Goal: Task Accomplishment & Management: Manage account settings

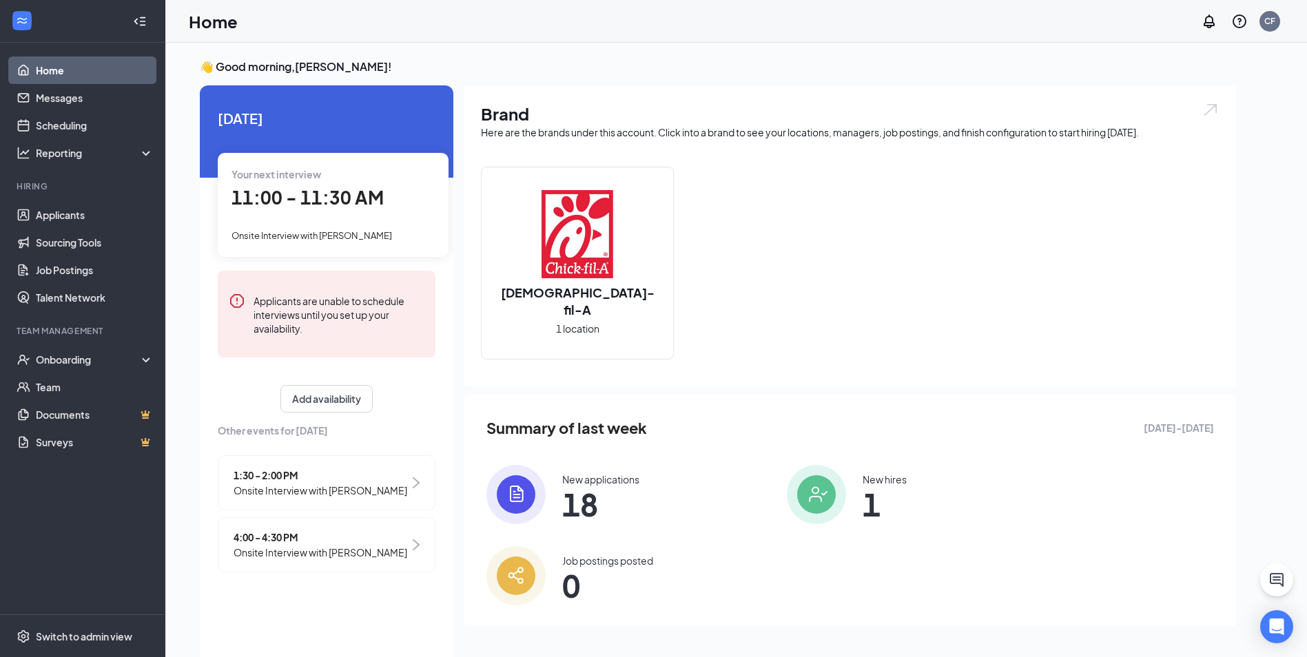
click at [283, 199] on span "11:00 - 11:30 AM" at bounding box center [307, 197] width 152 height 23
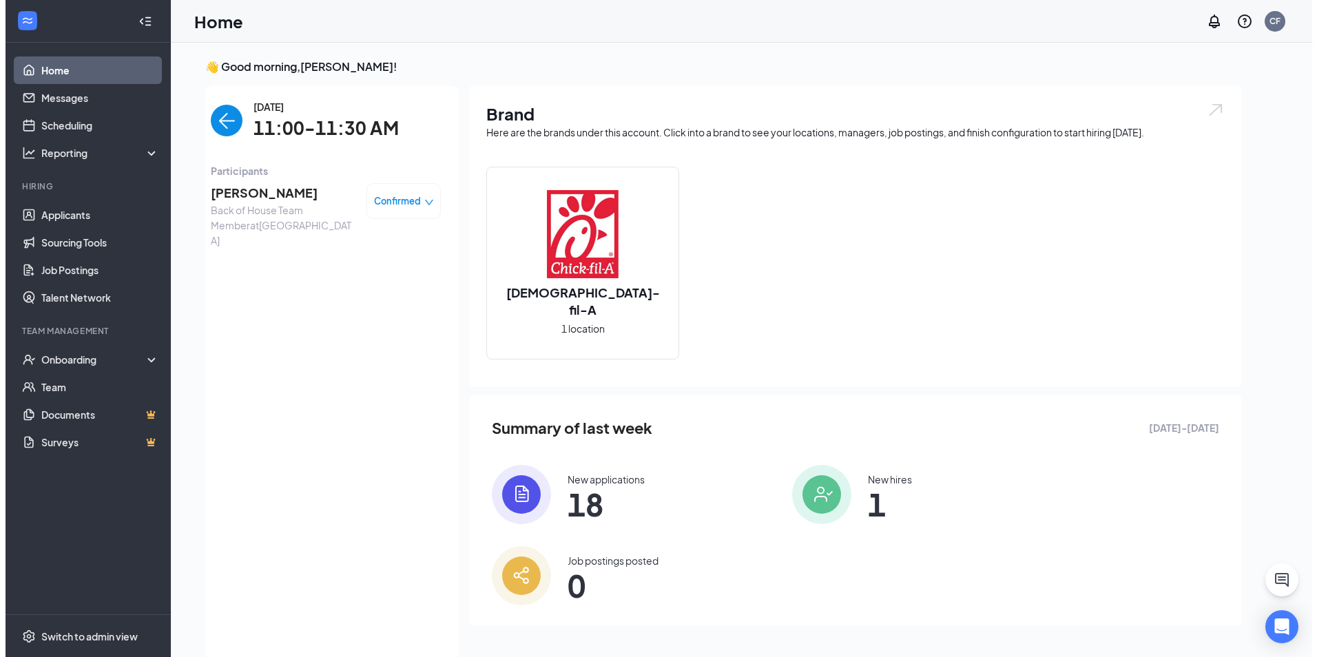
scroll to position [6, 0]
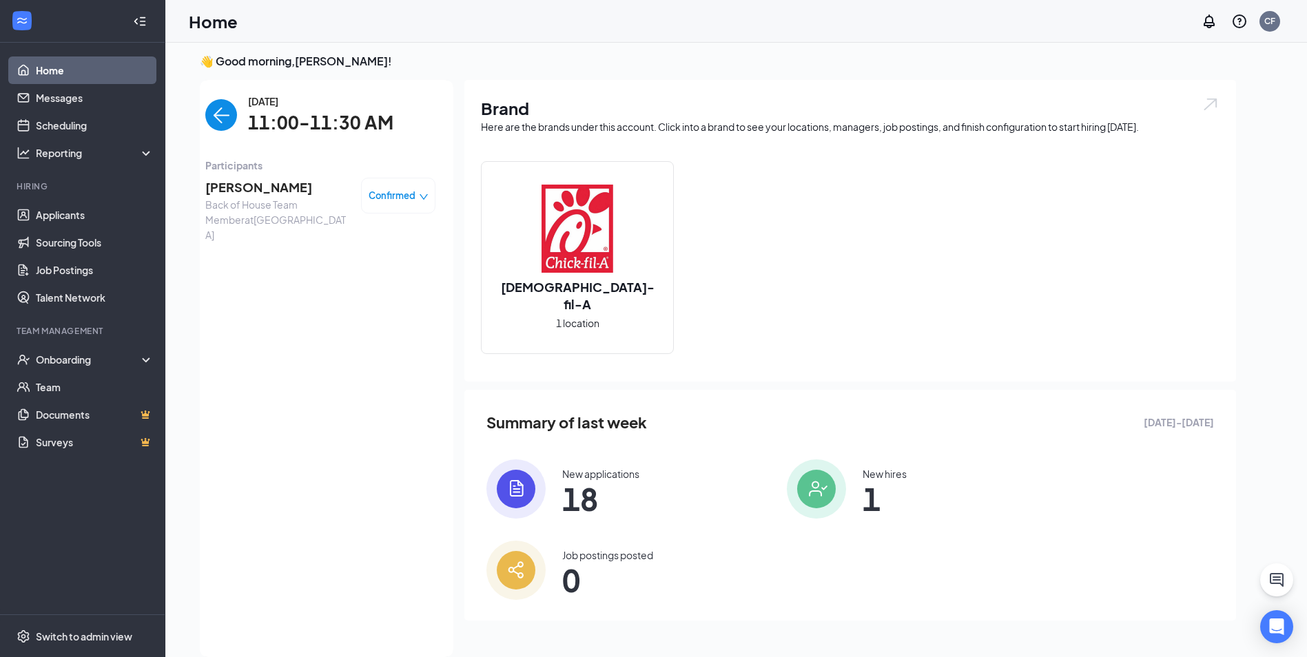
click at [276, 192] on span "[PERSON_NAME]" at bounding box center [277, 187] width 145 height 19
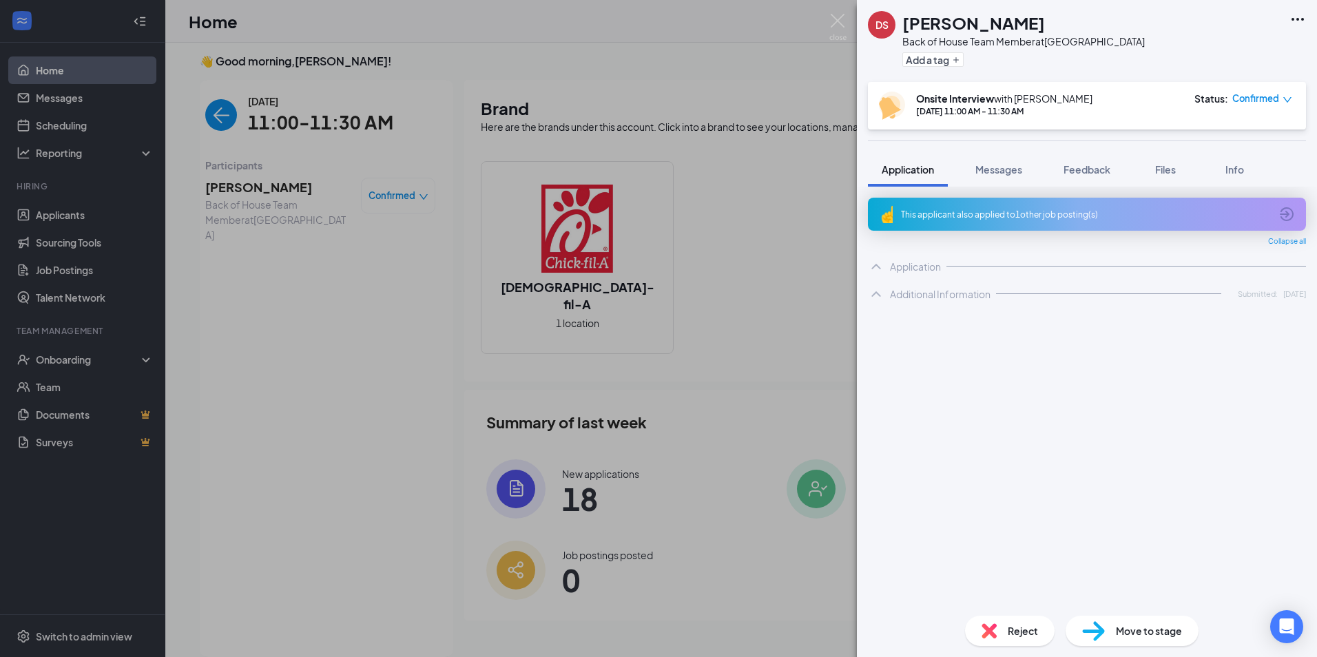
click at [1298, 23] on icon "Ellipses" at bounding box center [1297, 19] width 17 height 17
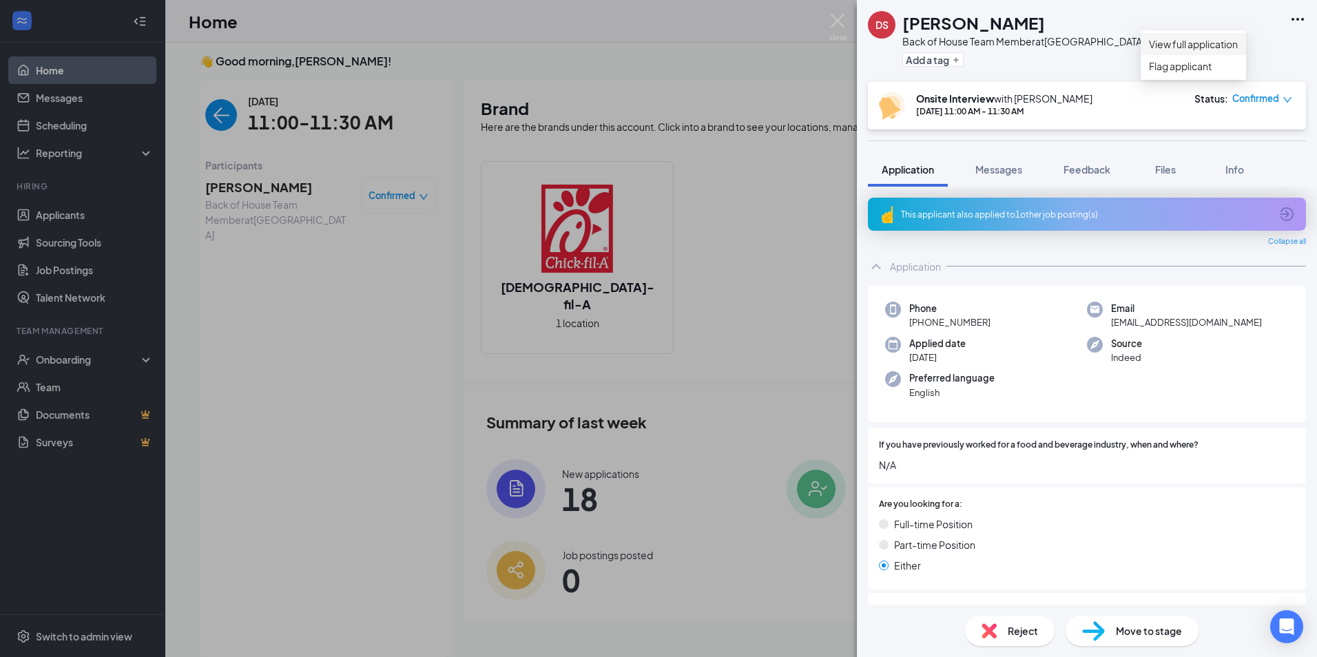
click at [1190, 45] on link "View full application" at bounding box center [1193, 44] width 89 height 15
drag, startPoint x: 292, startPoint y: 198, endPoint x: 222, endPoint y: 132, distance: 96.0
click at [291, 198] on div "DS [PERSON_NAME] Back of House Team Member at [GEOGRAPHIC_DATA] Add a tag Onsit…" at bounding box center [658, 328] width 1317 height 657
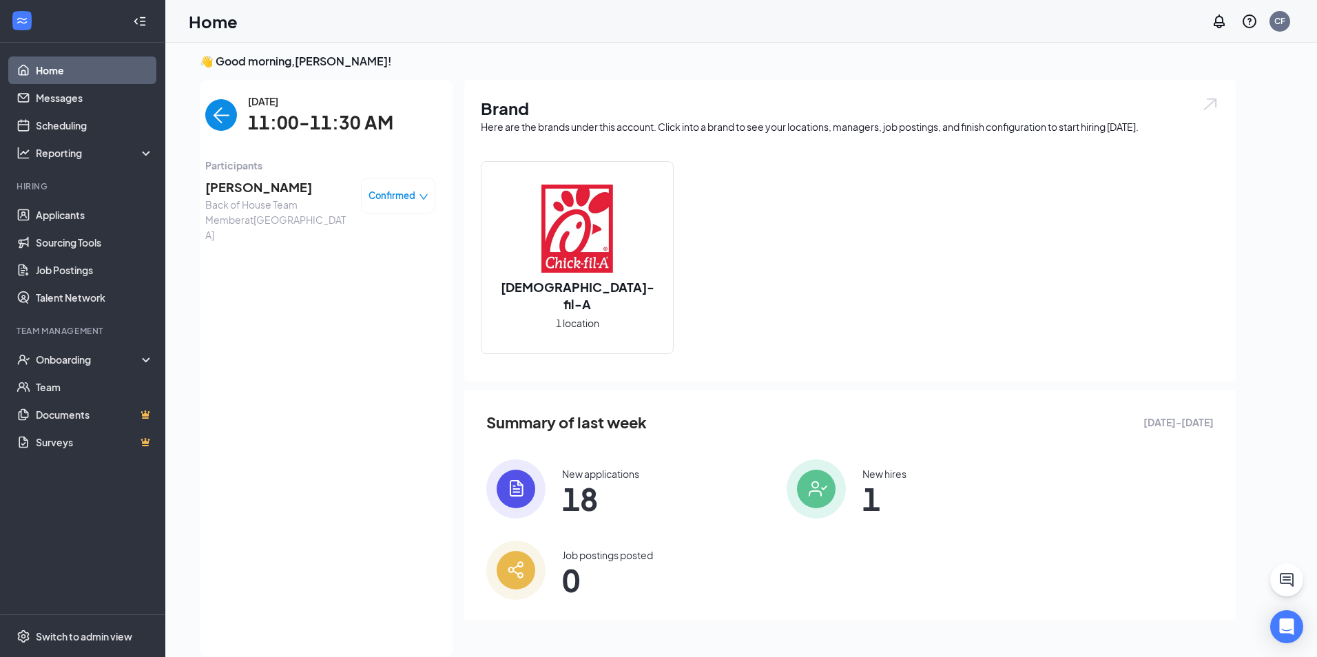
click at [218, 113] on img "back-button" at bounding box center [221, 115] width 32 height 32
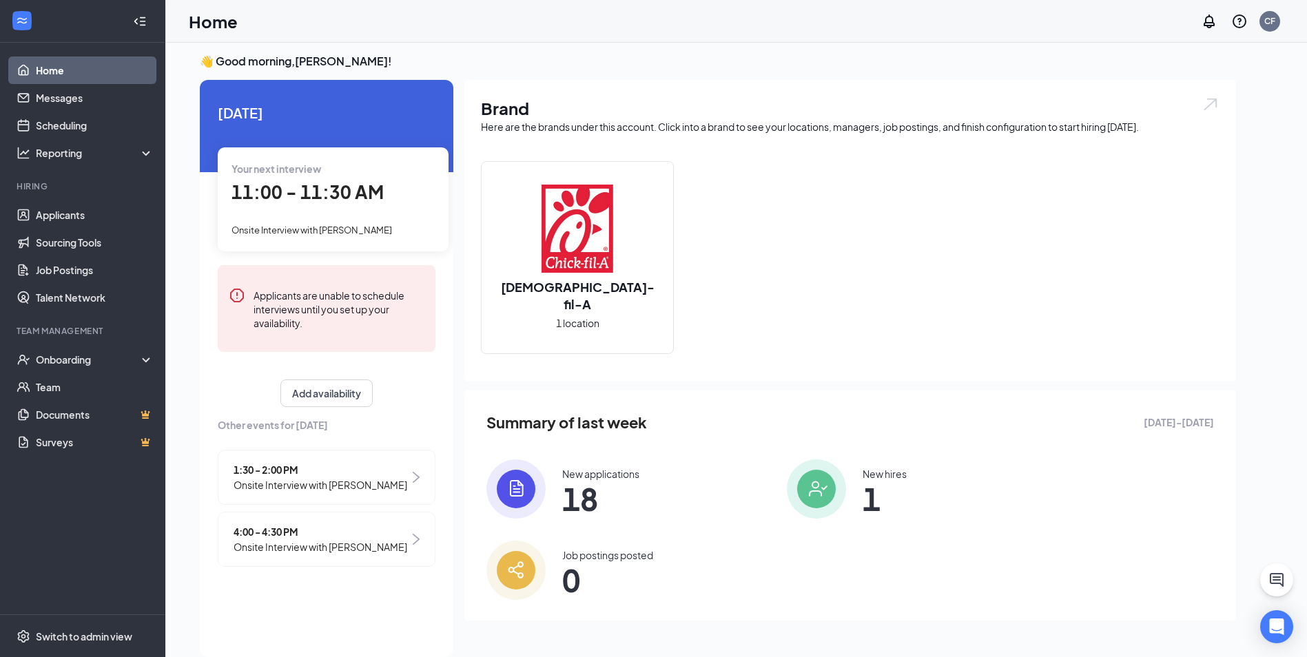
click at [287, 543] on span "Onsite Interview with [PERSON_NAME]" at bounding box center [321, 546] width 174 height 15
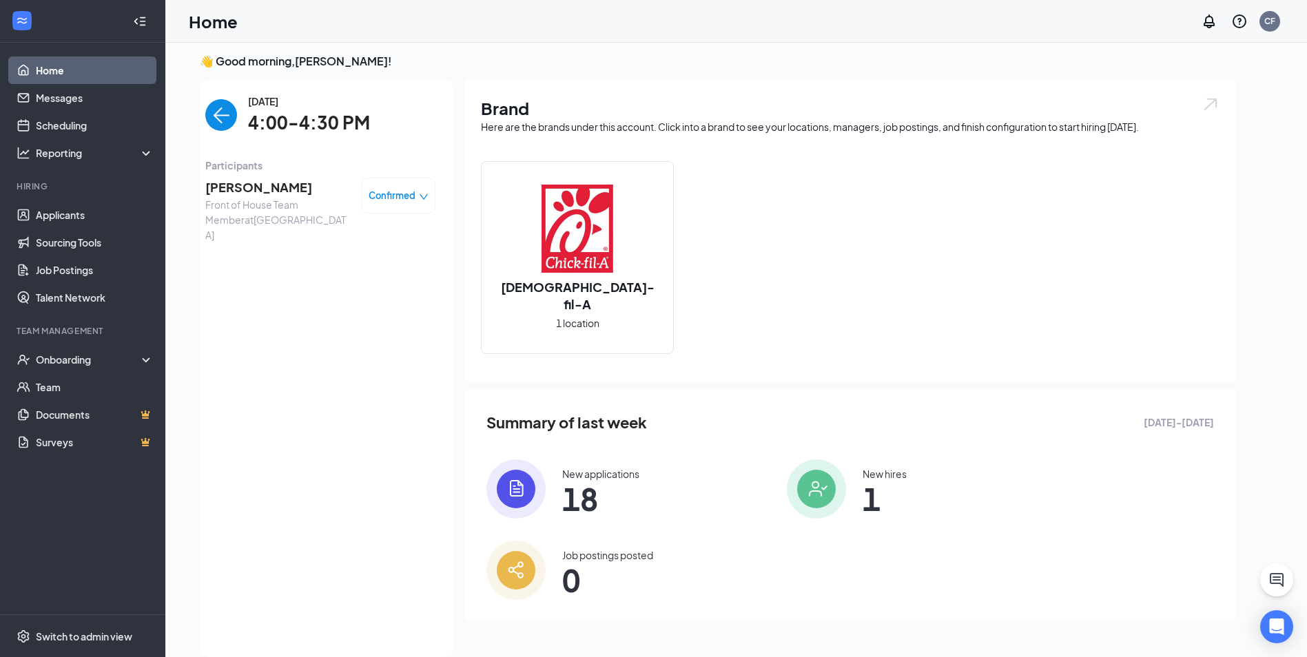
click at [274, 200] on span "Front of House Team Member at [GEOGRAPHIC_DATA]" at bounding box center [277, 219] width 145 height 45
click at [273, 193] on span "[PERSON_NAME]" at bounding box center [277, 187] width 145 height 19
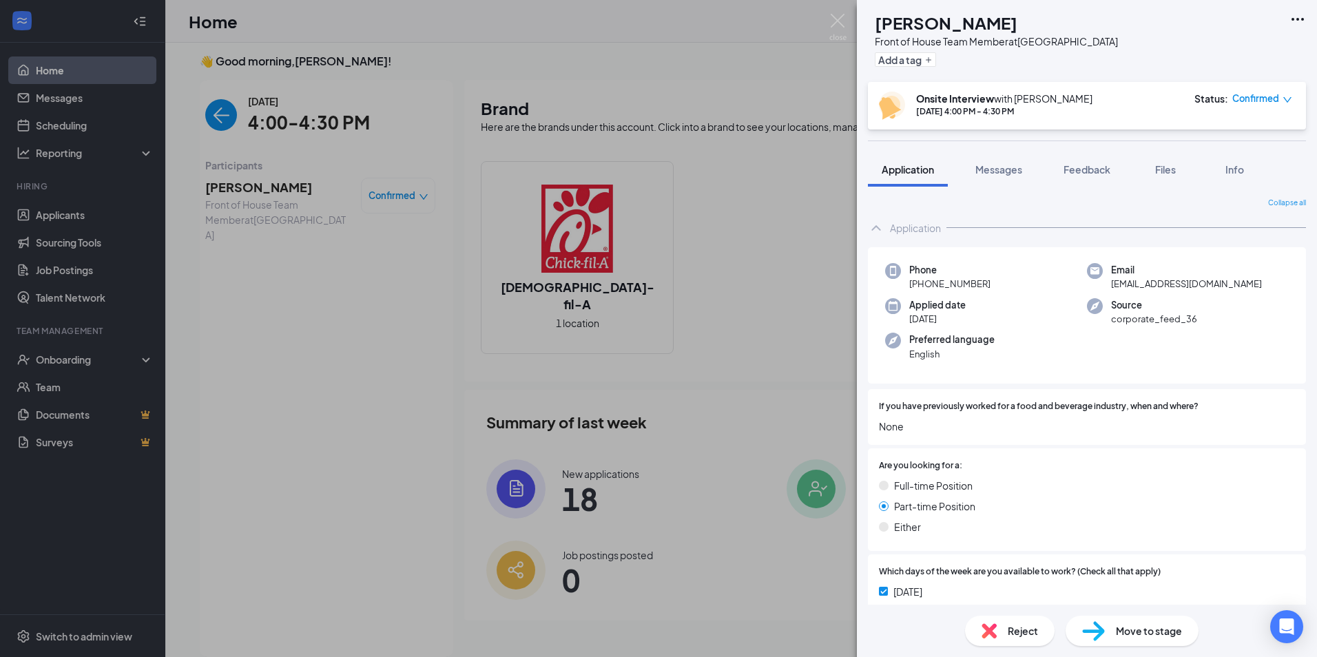
click at [1294, 21] on icon "Ellipses" at bounding box center [1297, 19] width 17 height 17
click at [1183, 46] on link "View full application" at bounding box center [1193, 44] width 89 height 15
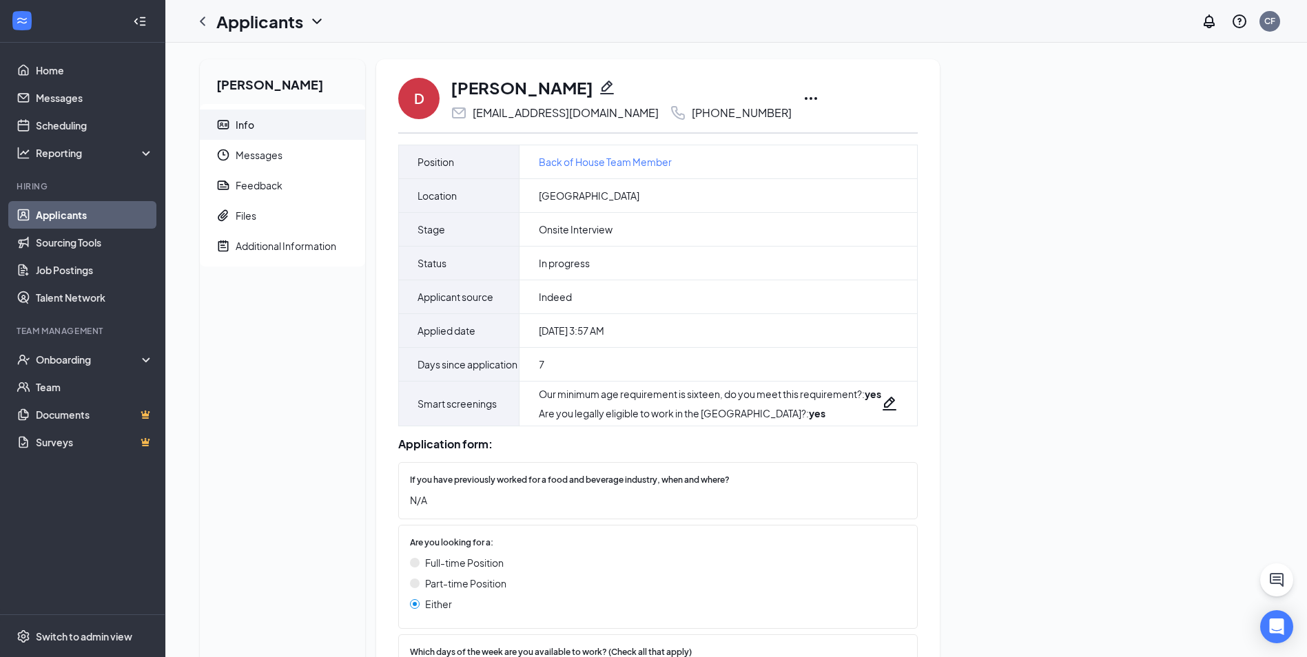
click at [802, 101] on icon "Ellipses" at bounding box center [810, 98] width 17 height 17
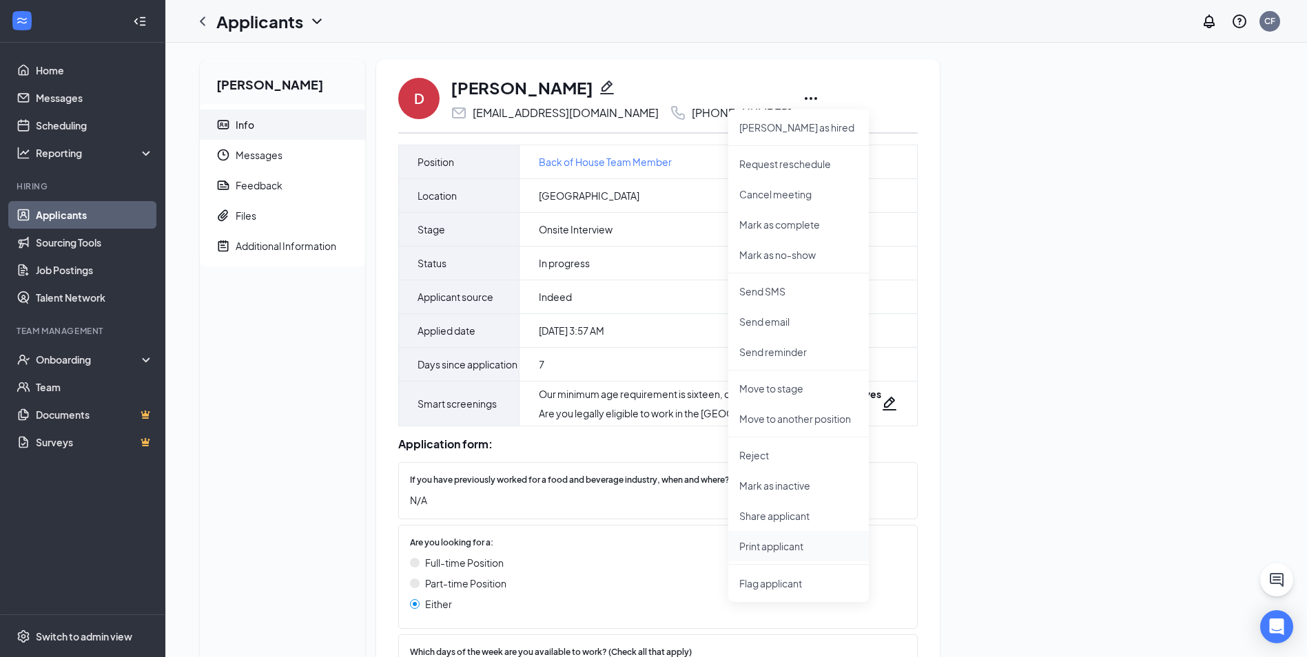
click at [761, 544] on p "Print applicant" at bounding box center [798, 546] width 118 height 14
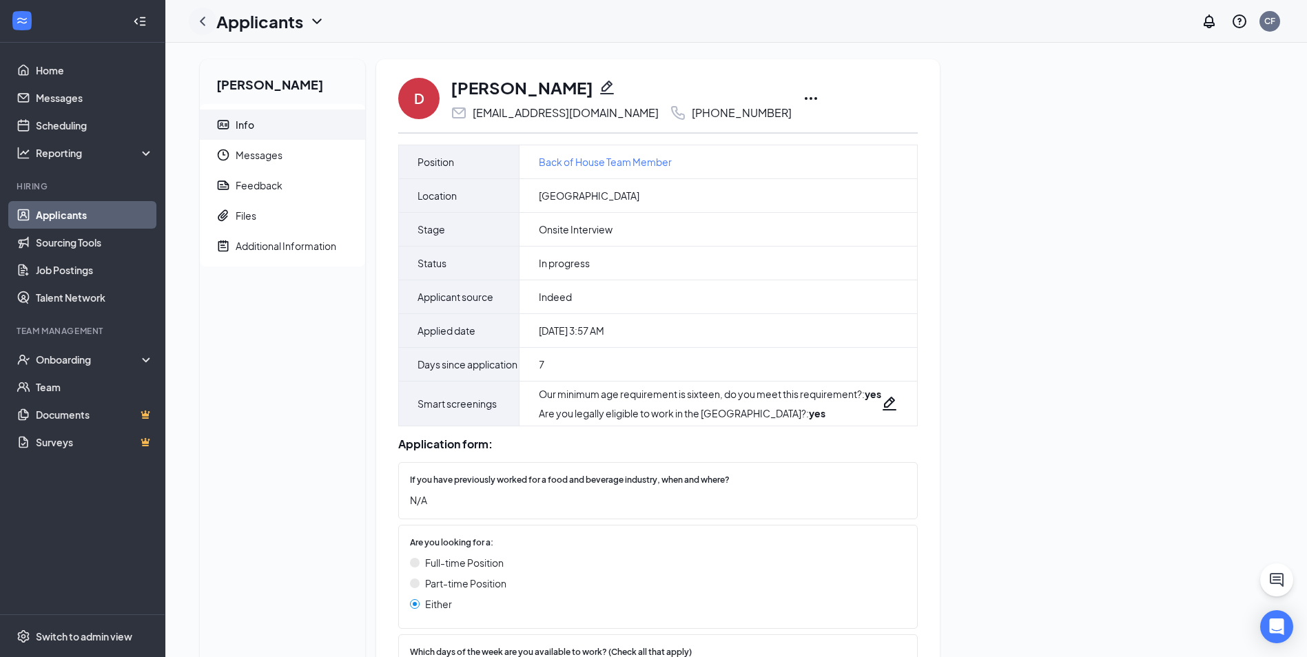
click at [200, 21] on icon "ChevronLeft" at bounding box center [202, 21] width 17 height 17
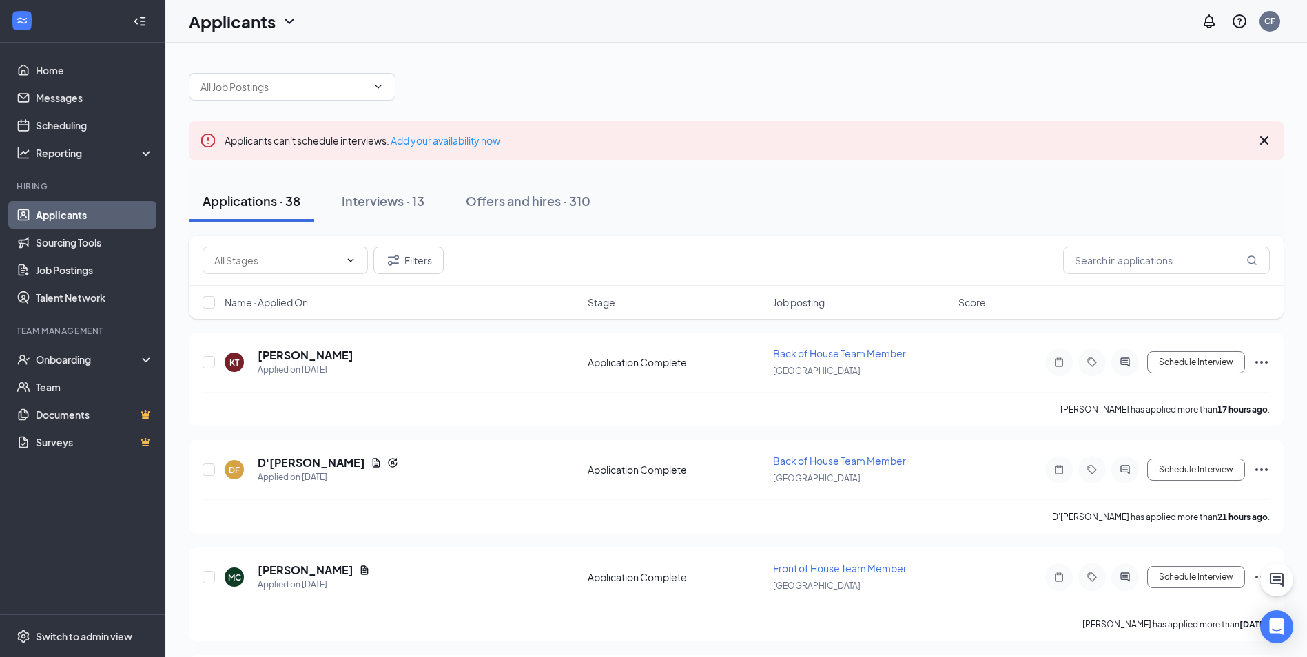
click at [90, 210] on link "Applicants" at bounding box center [95, 215] width 118 height 28
click at [59, 76] on link "Home" at bounding box center [95, 70] width 118 height 28
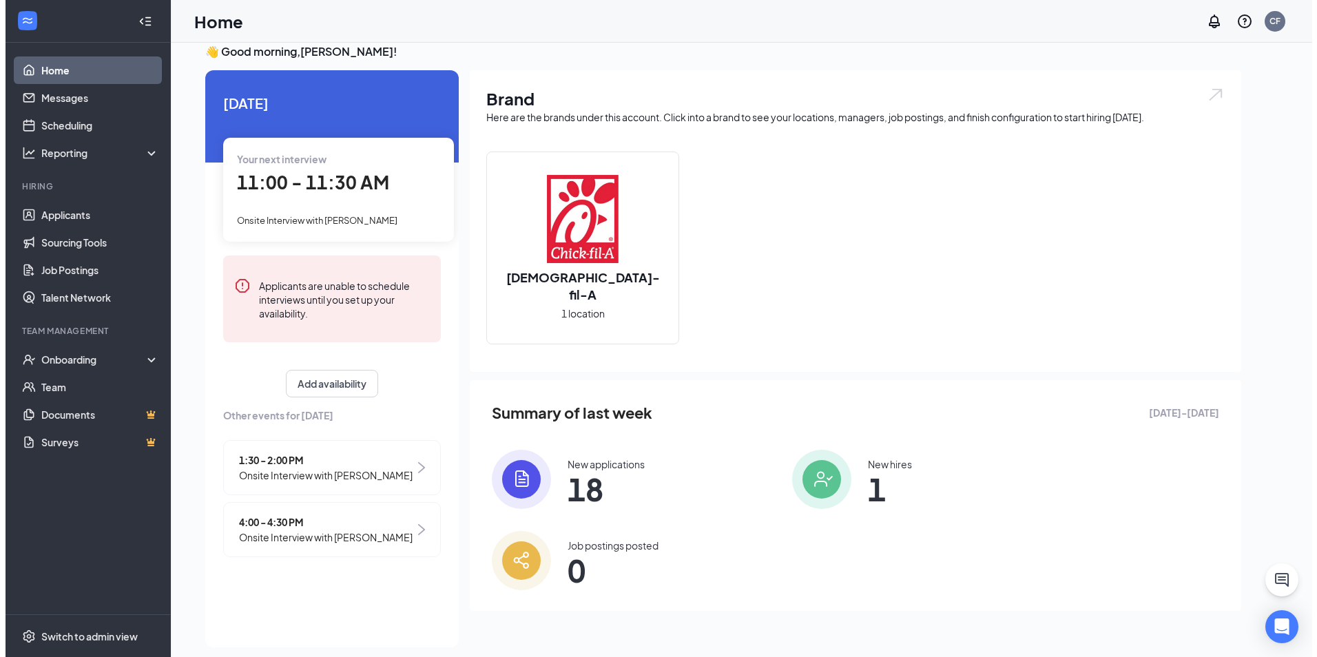
scroll to position [29, 0]
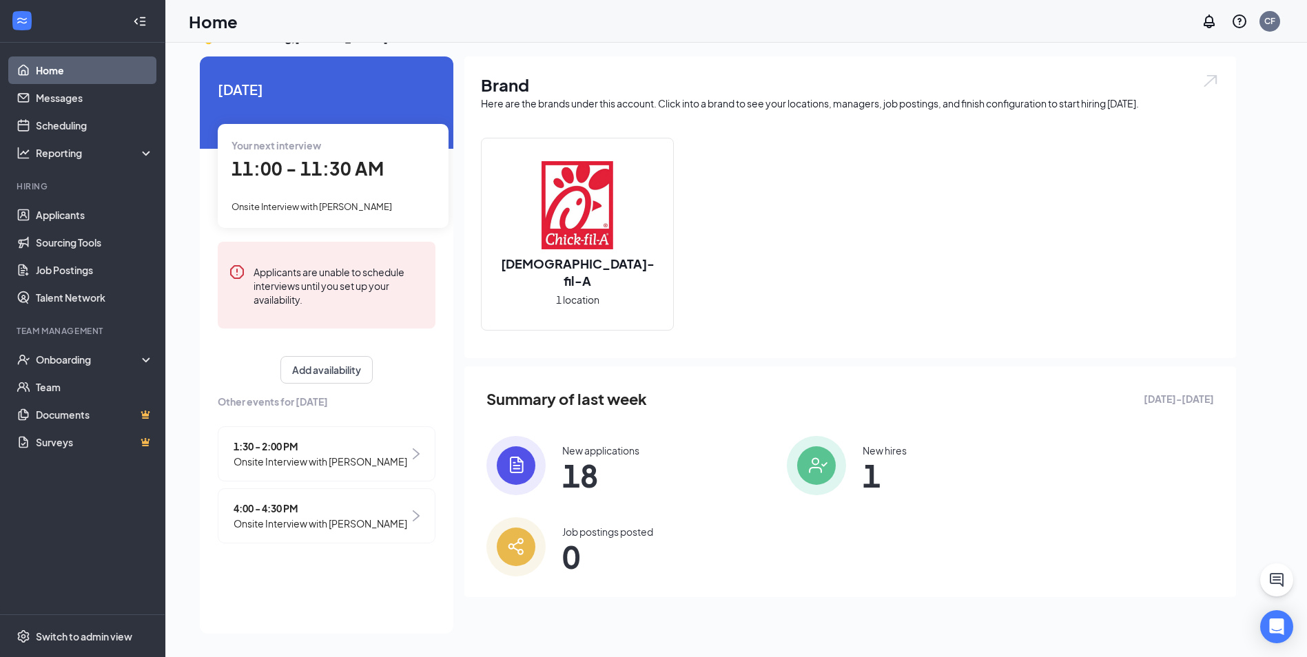
click at [310, 447] on span "1:30 - 2:00 PM" at bounding box center [321, 446] width 174 height 15
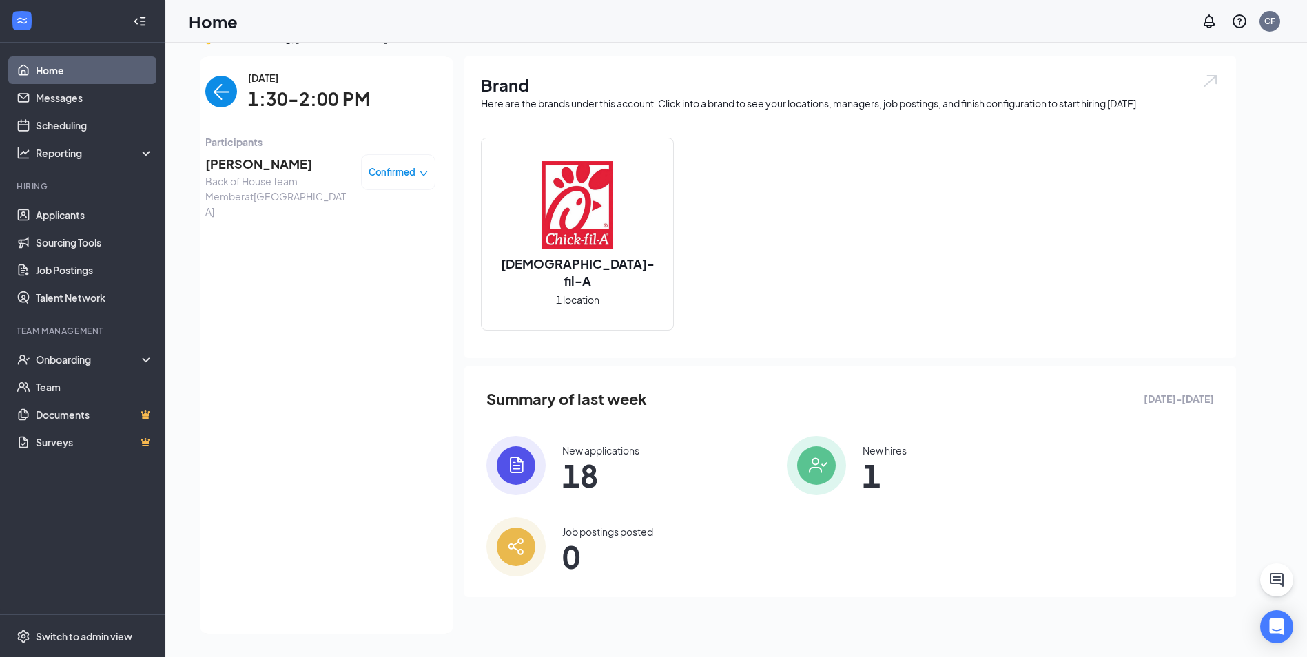
click at [219, 163] on span "Blake Malloy" at bounding box center [277, 163] width 145 height 19
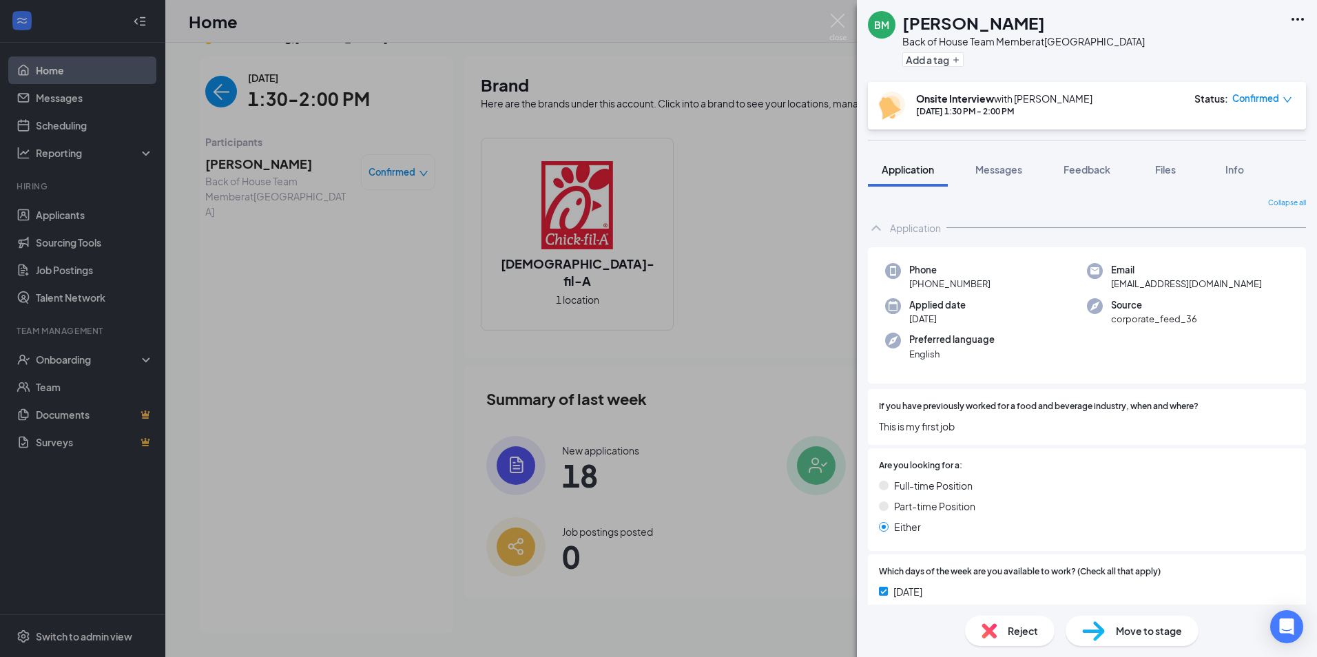
click at [1303, 16] on icon "Ellipses" at bounding box center [1297, 19] width 17 height 17
click at [1211, 49] on link "View full application" at bounding box center [1223, 51] width 149 height 14
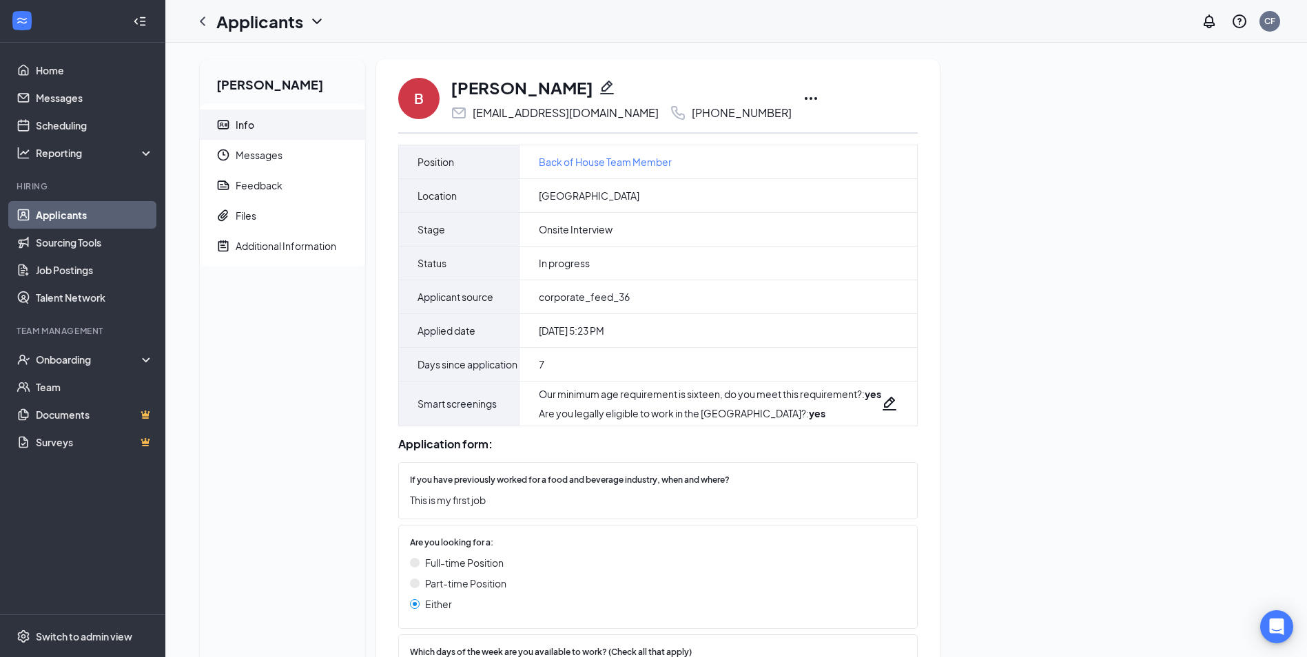
click at [802, 97] on icon "Ellipses" at bounding box center [810, 98] width 17 height 17
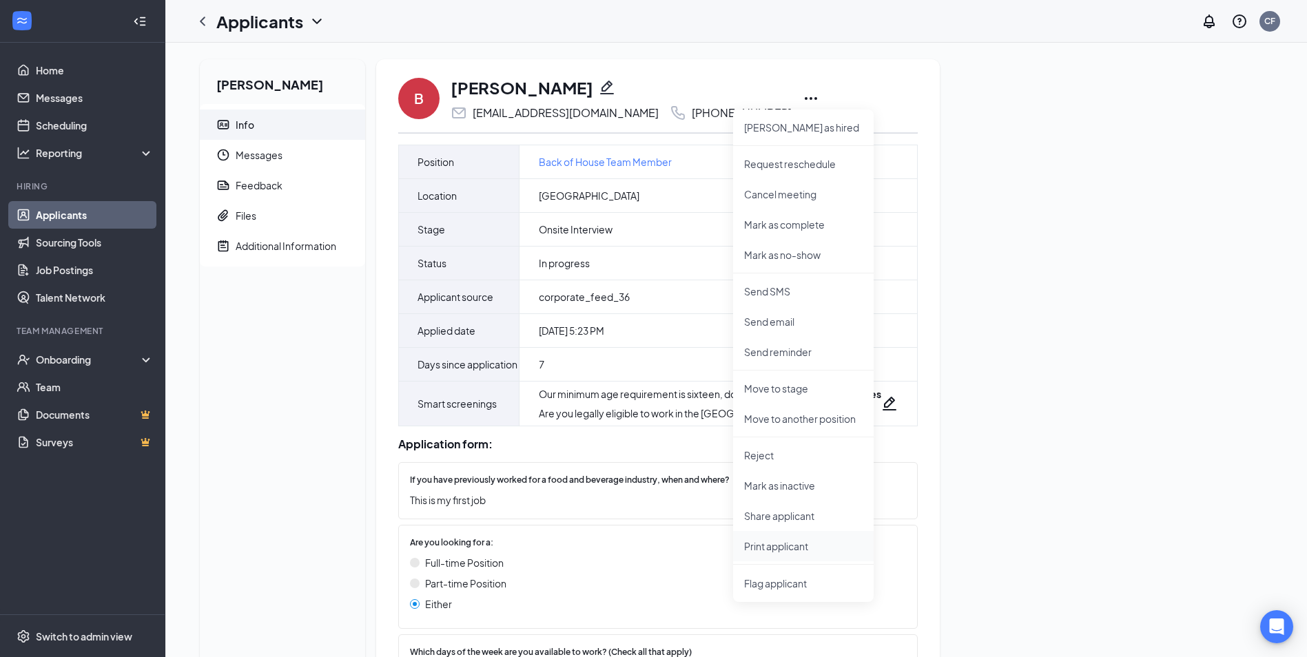
click at [785, 554] on li "Print applicant" at bounding box center [803, 546] width 141 height 30
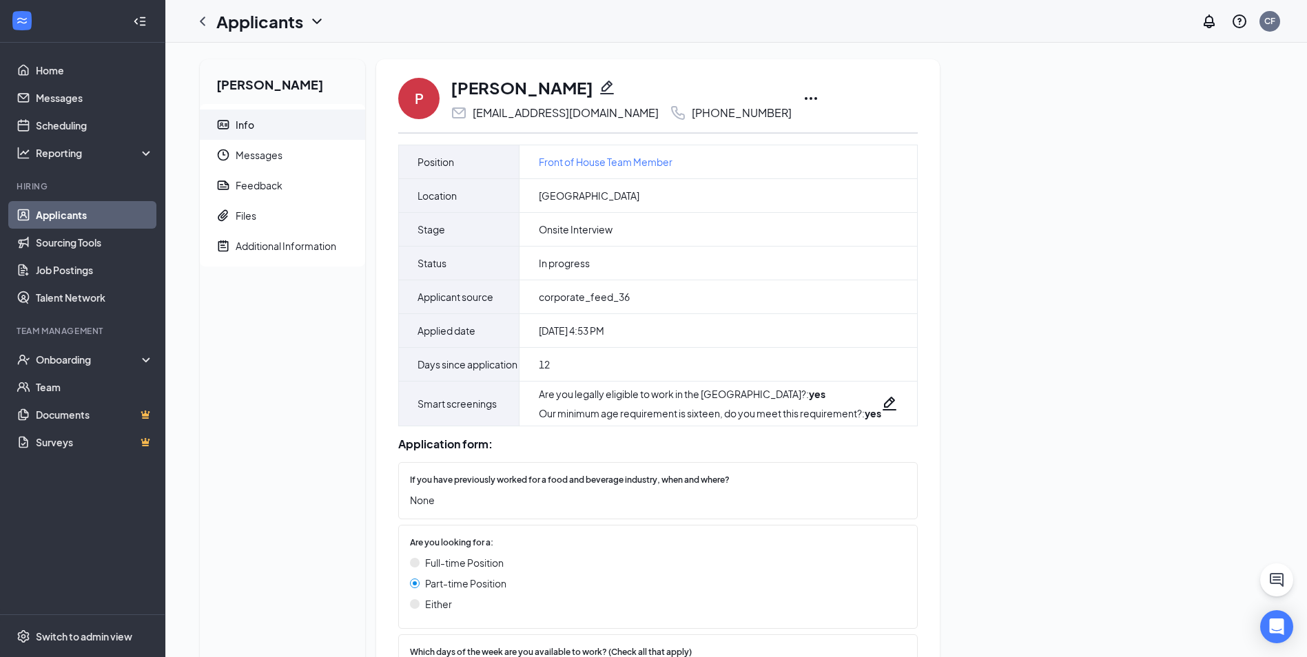
click at [802, 96] on icon "Ellipses" at bounding box center [810, 98] width 17 height 17
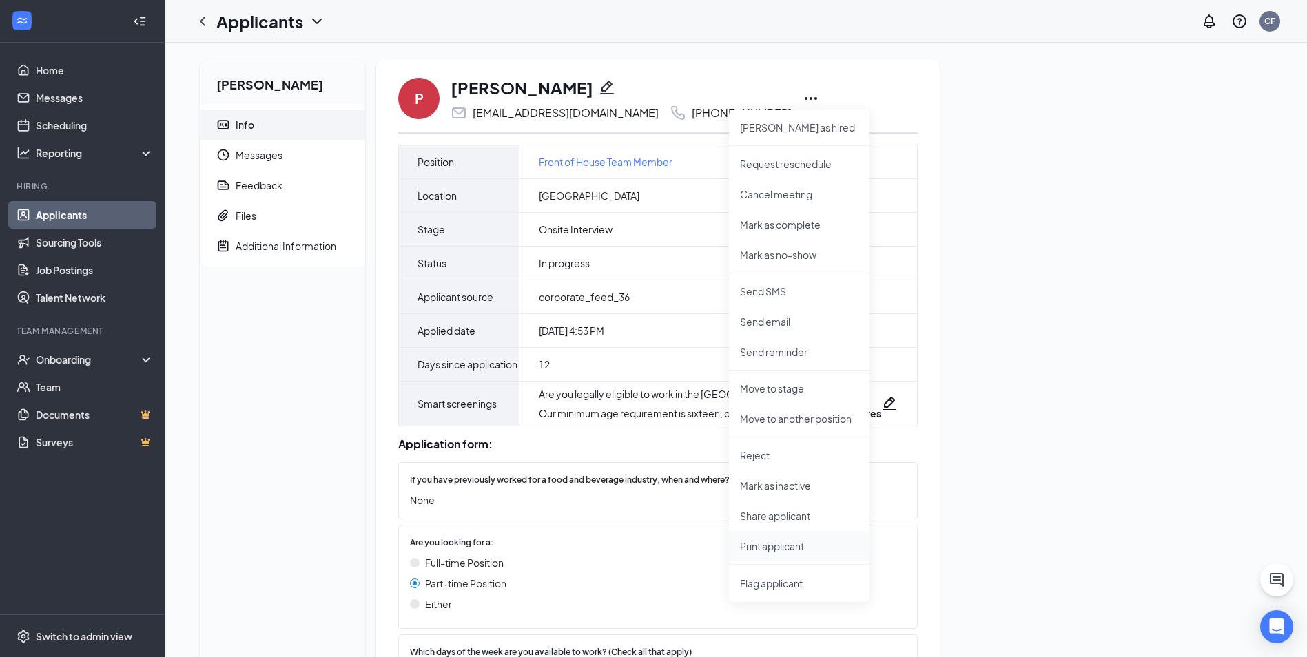
click at [760, 539] on p "Print applicant" at bounding box center [799, 546] width 118 height 14
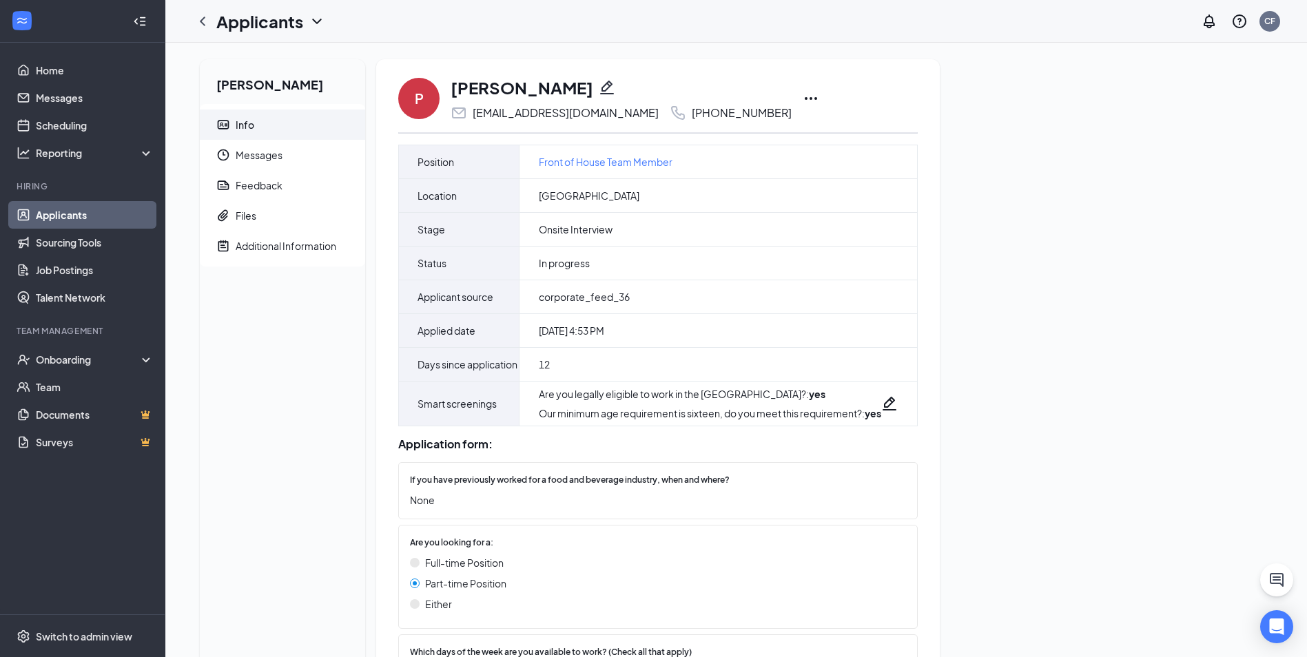
click at [802, 104] on icon "Ellipses" at bounding box center [810, 98] width 17 height 17
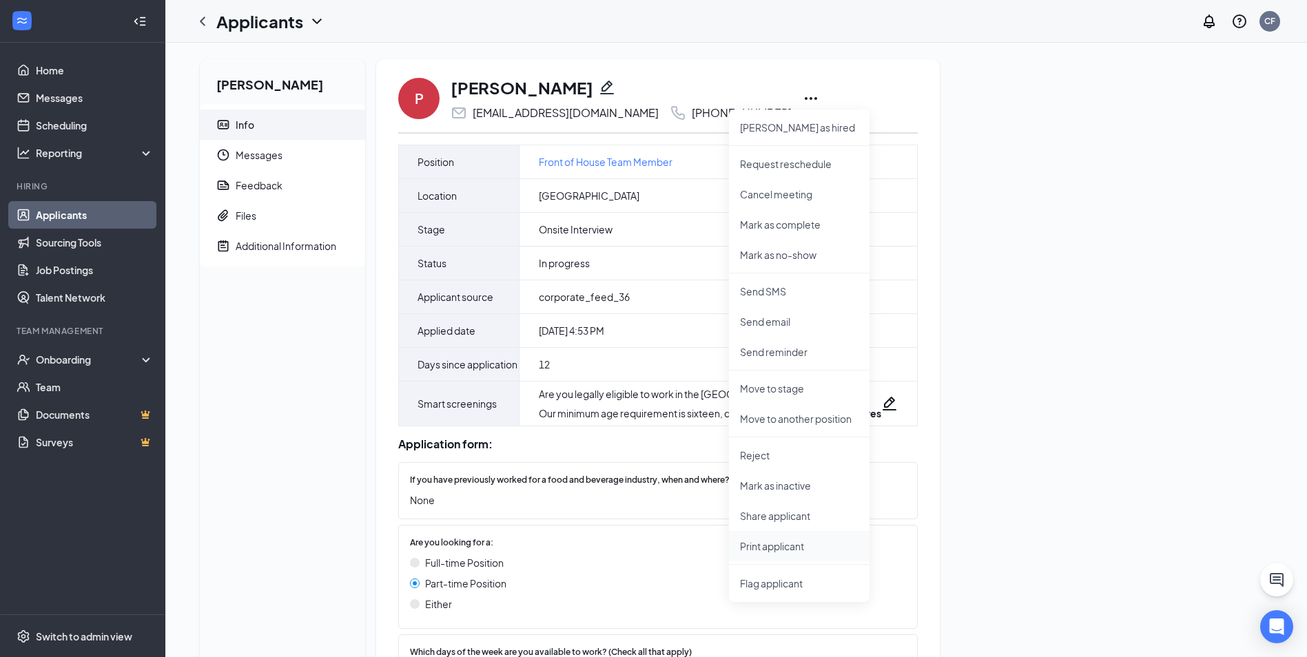
click at [787, 546] on p "Print applicant" at bounding box center [799, 546] width 118 height 14
